Goal: Find contact information: Find contact information

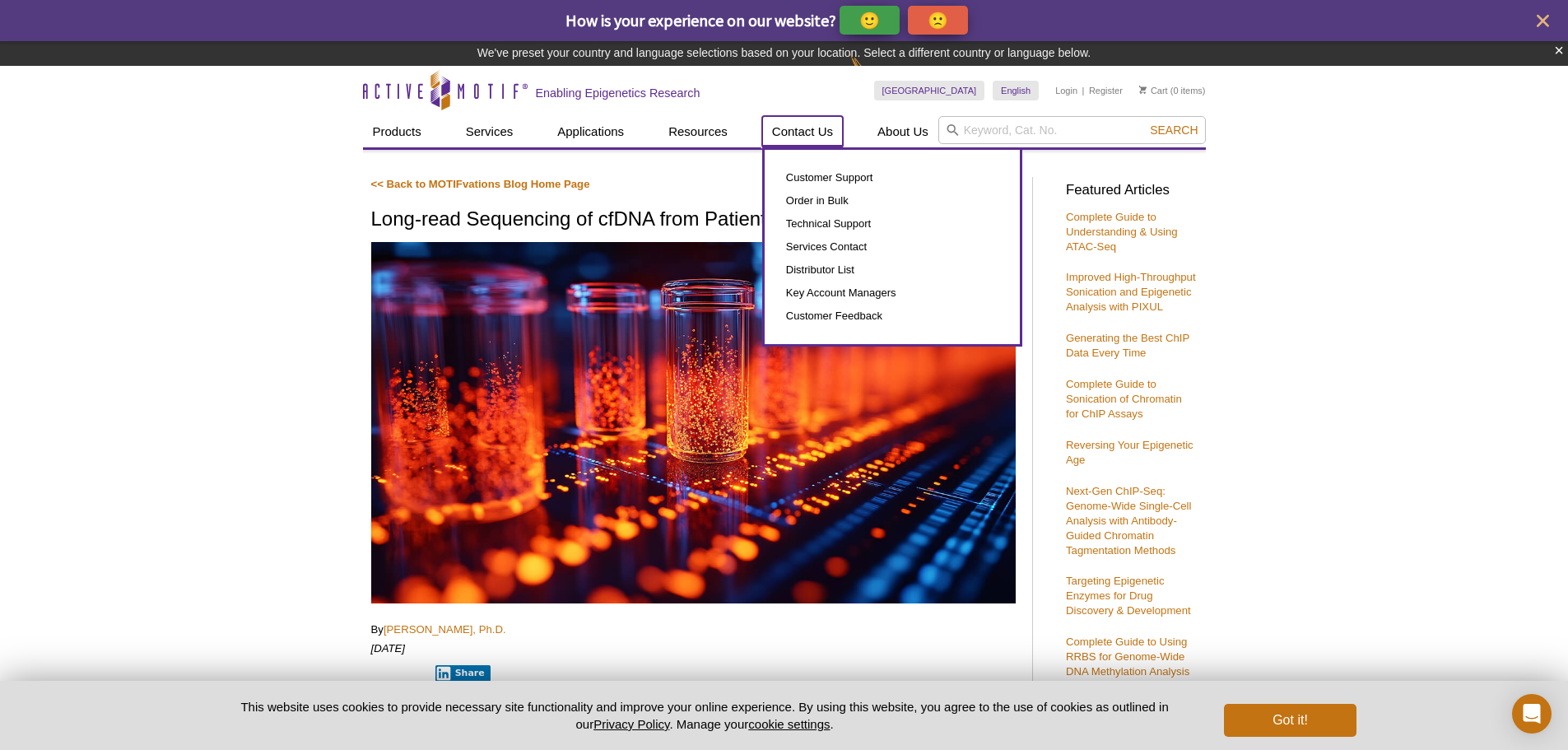
click at [809, 131] on link "Contact Us" at bounding box center [802, 132] width 81 height 32
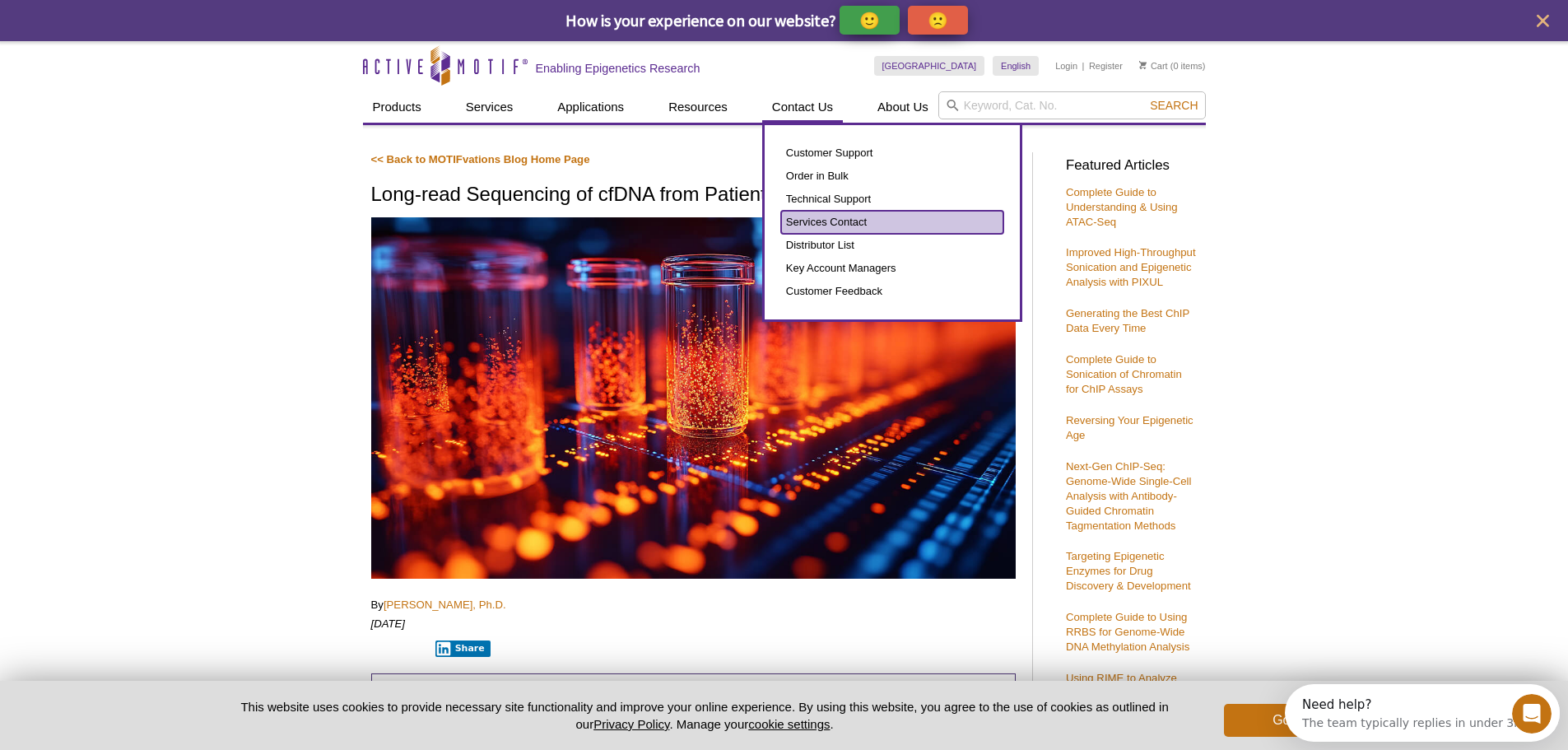
click at [819, 222] on link "Services Contact" at bounding box center [892, 222] width 222 height 23
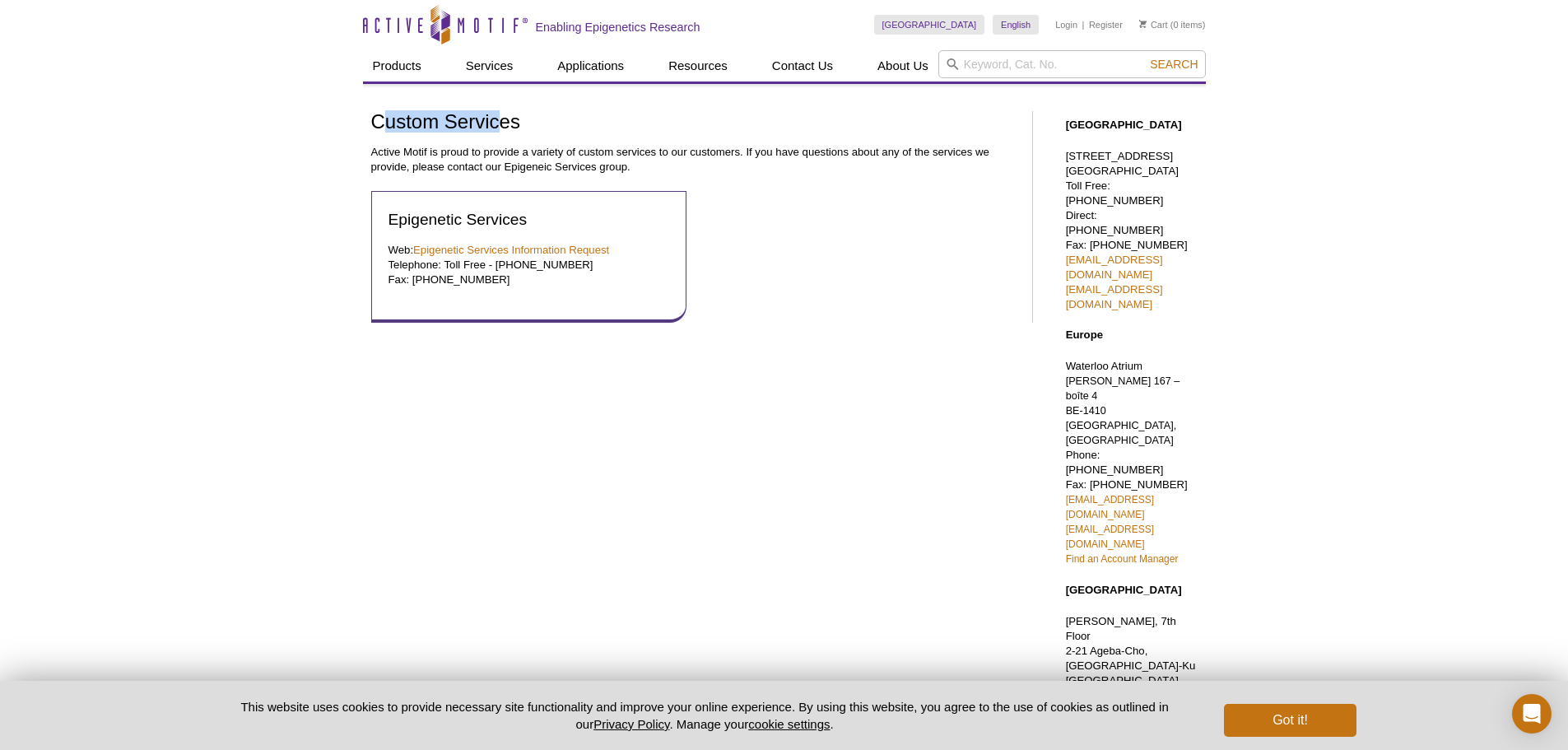
drag, startPoint x: 381, startPoint y: 127, endPoint x: 500, endPoint y: 115, distance: 119.6
click at [500, 115] on h1 "Custom Services" at bounding box center [693, 122] width 644 height 24
click at [534, 121] on h1 "Custom Services" at bounding box center [693, 122] width 644 height 24
drag, startPoint x: 534, startPoint y: 121, endPoint x: 351, endPoint y: 122, distance: 183.0
click at [351, 122] on div "Active Motif Logo Enabling Epigenetics Research 0 Search Skip to content Active…" at bounding box center [784, 600] width 1568 height 1199
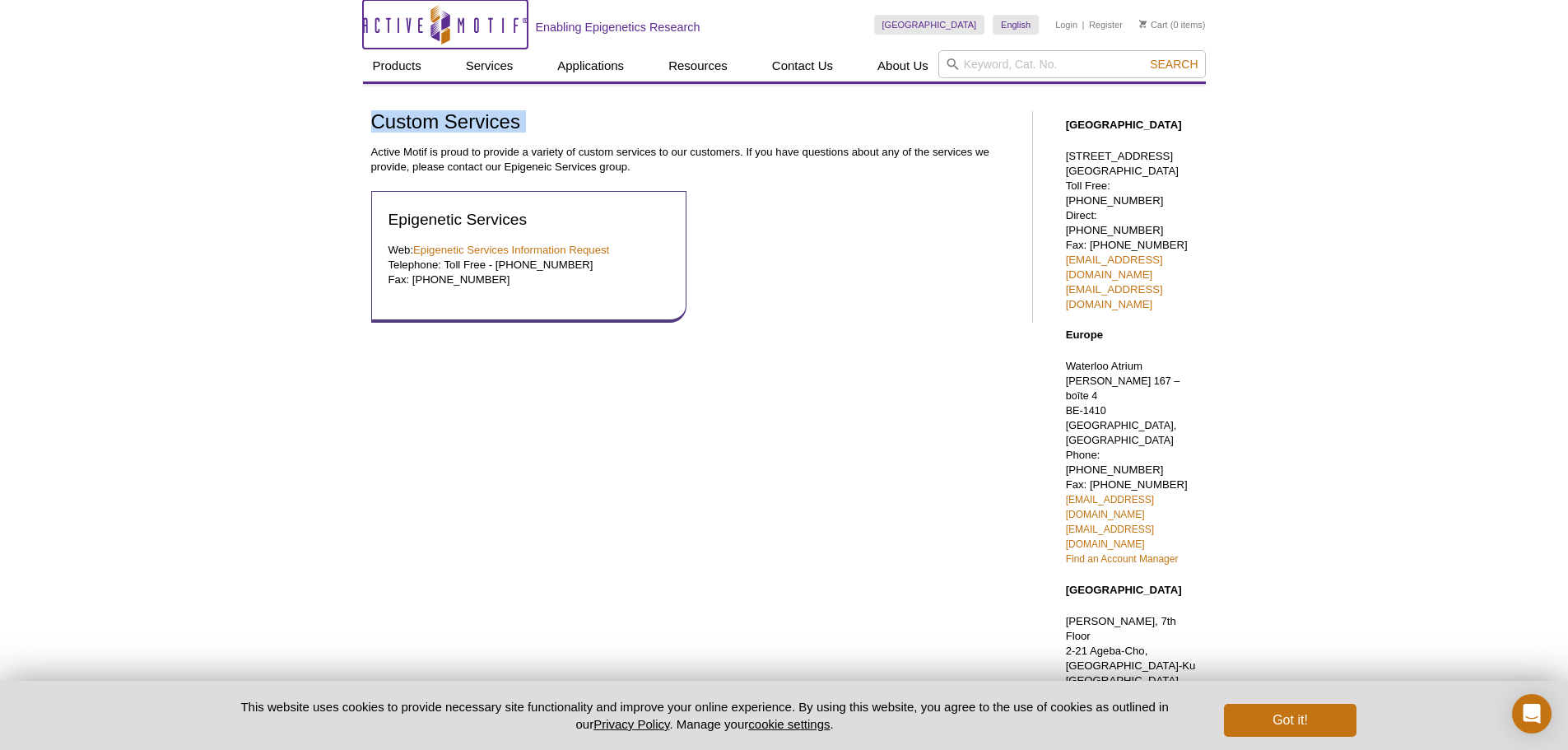
click at [410, 33] on icon "Active Motif Logo" at bounding box center [445, 25] width 164 height 40
